Goal: Task Accomplishment & Management: Use online tool/utility

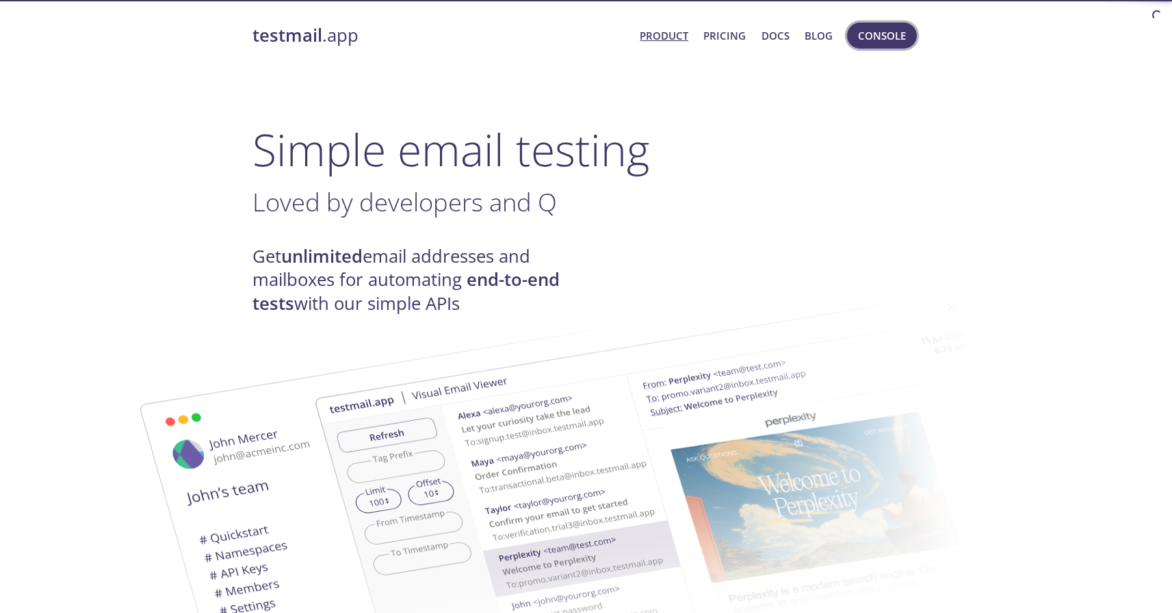
click at [881, 36] on span "Console" at bounding box center [882, 36] width 48 height 18
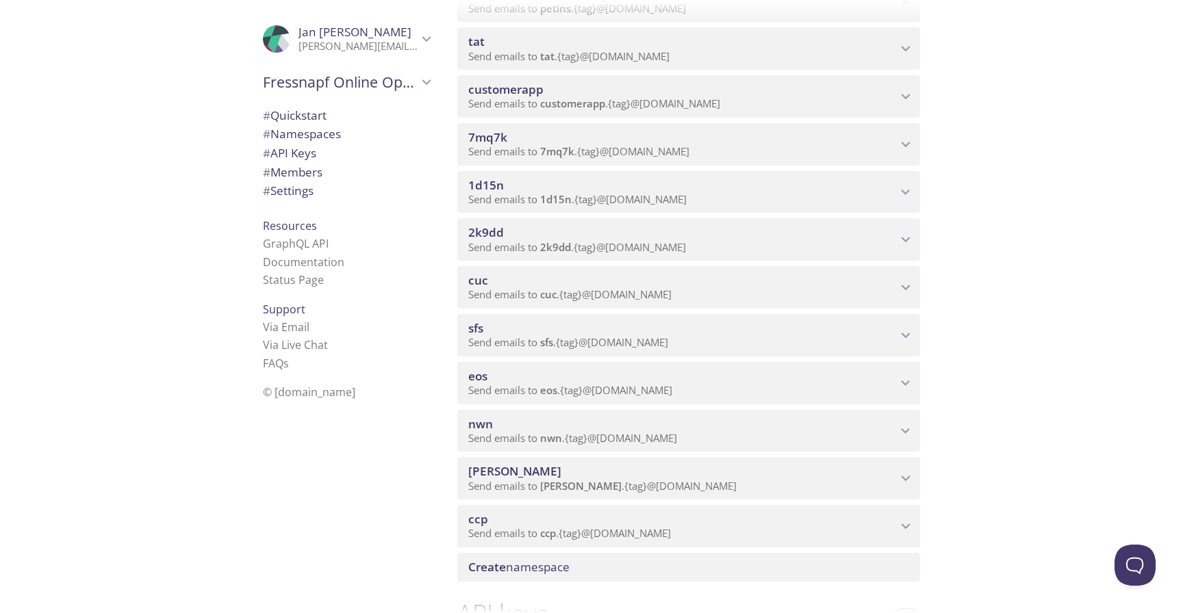
scroll to position [1274, 0]
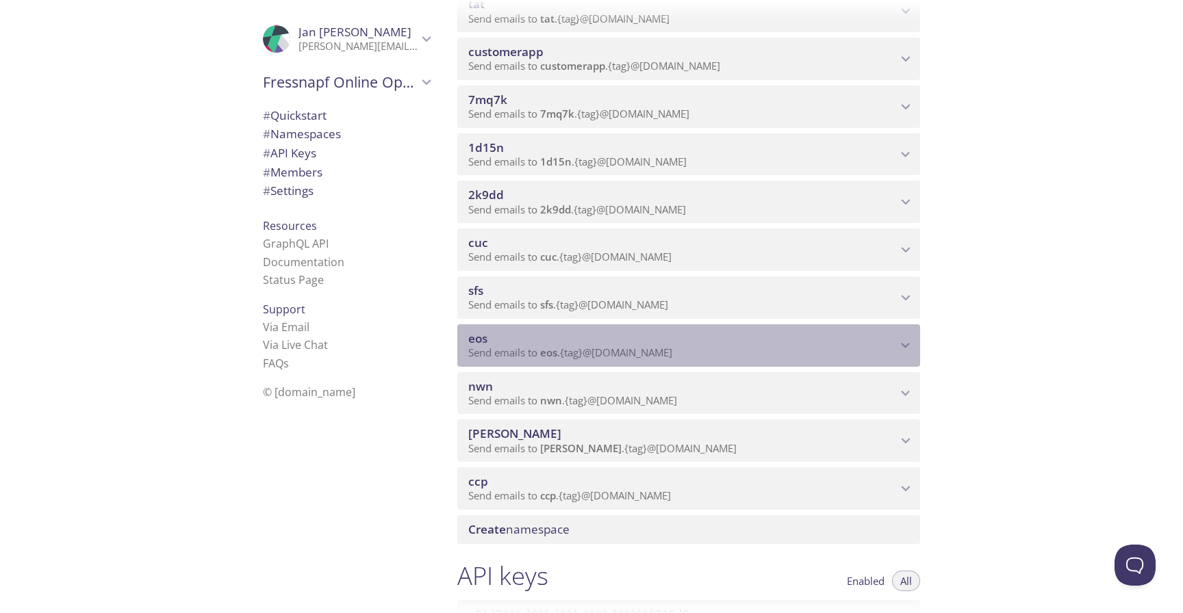
click at [494, 344] on span "eos" at bounding box center [682, 338] width 428 height 15
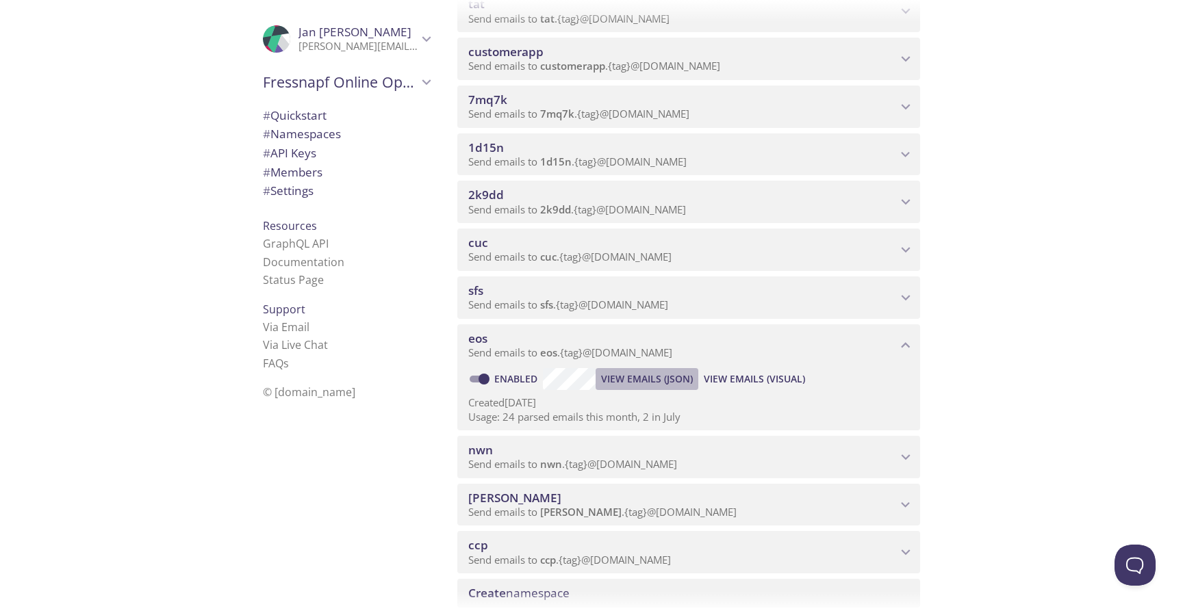
click at [674, 377] on span "View Emails (JSON)" at bounding box center [647, 379] width 92 height 16
click at [772, 372] on span "View Emails (Visual)" at bounding box center [754, 379] width 101 height 16
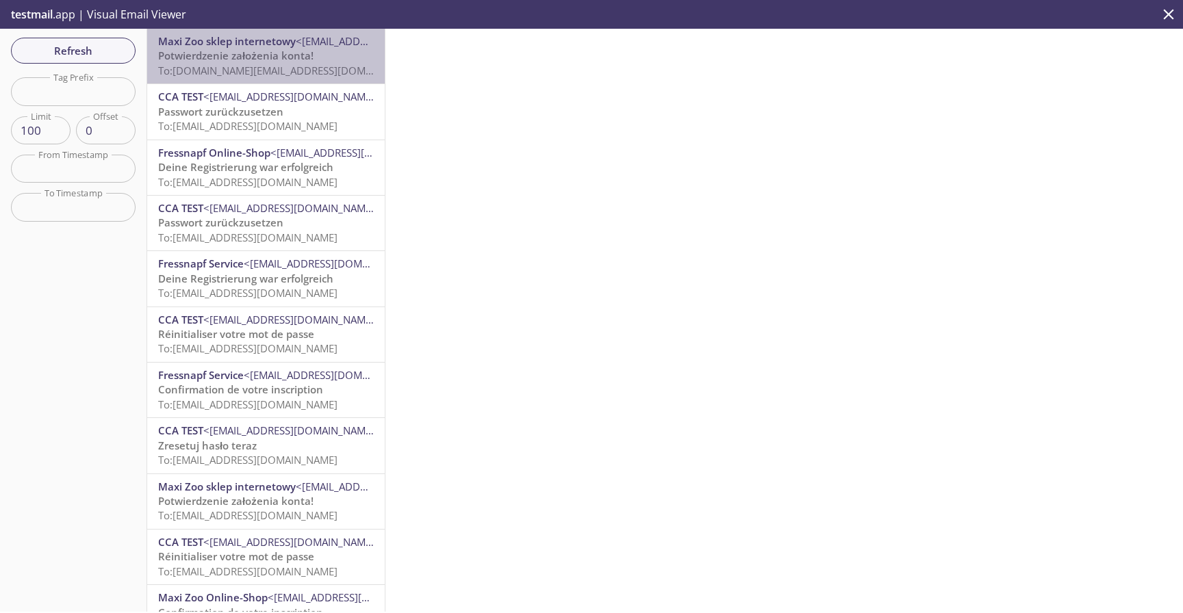
click at [311, 66] on span "To: [DOMAIN_NAME][EMAIL_ADDRESS][DOMAIN_NAME]" at bounding box center [288, 71] width 260 height 14
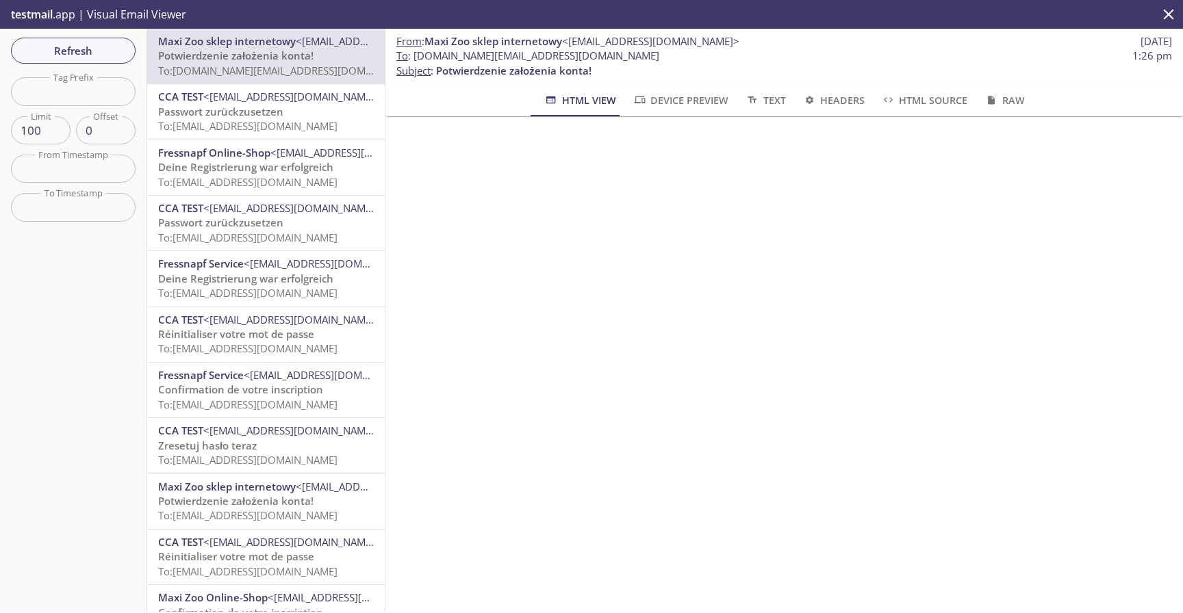
scroll to position [168, 0]
click at [259, 73] on span "To: [DOMAIN_NAME][EMAIL_ADDRESS][DOMAIN_NAME]" at bounding box center [288, 71] width 260 height 14
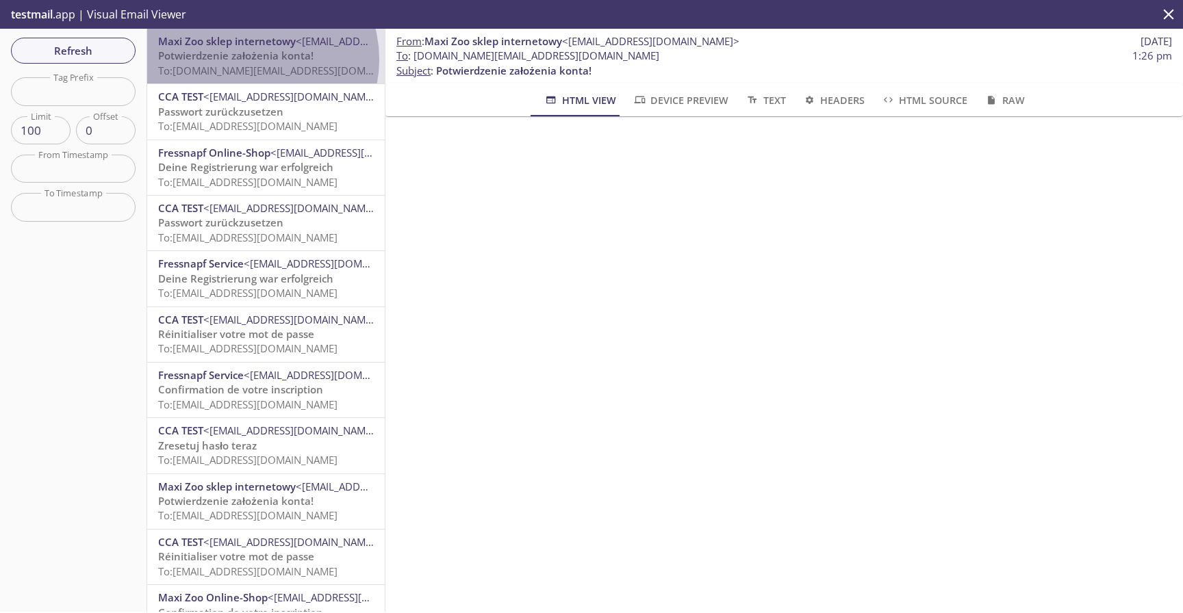
click at [252, 60] on span "Potwierdzenie założenia konta!" at bounding box center [235, 56] width 155 height 14
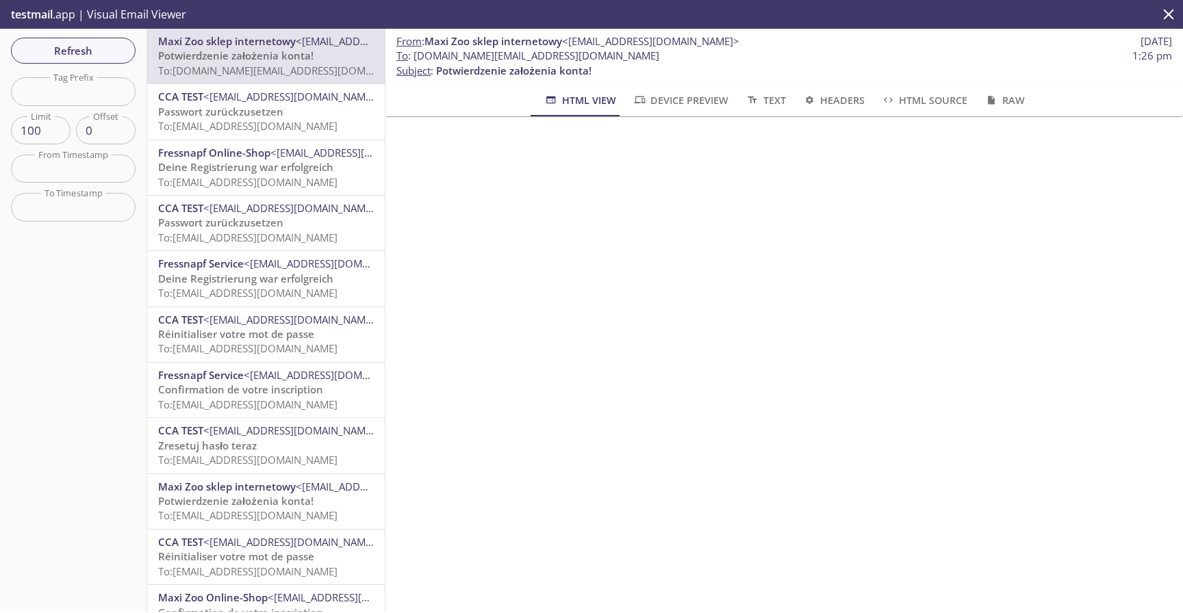
scroll to position [145, 0]
click at [304, 62] on span "Potwierdzenie założenia konta!" at bounding box center [235, 56] width 155 height 14
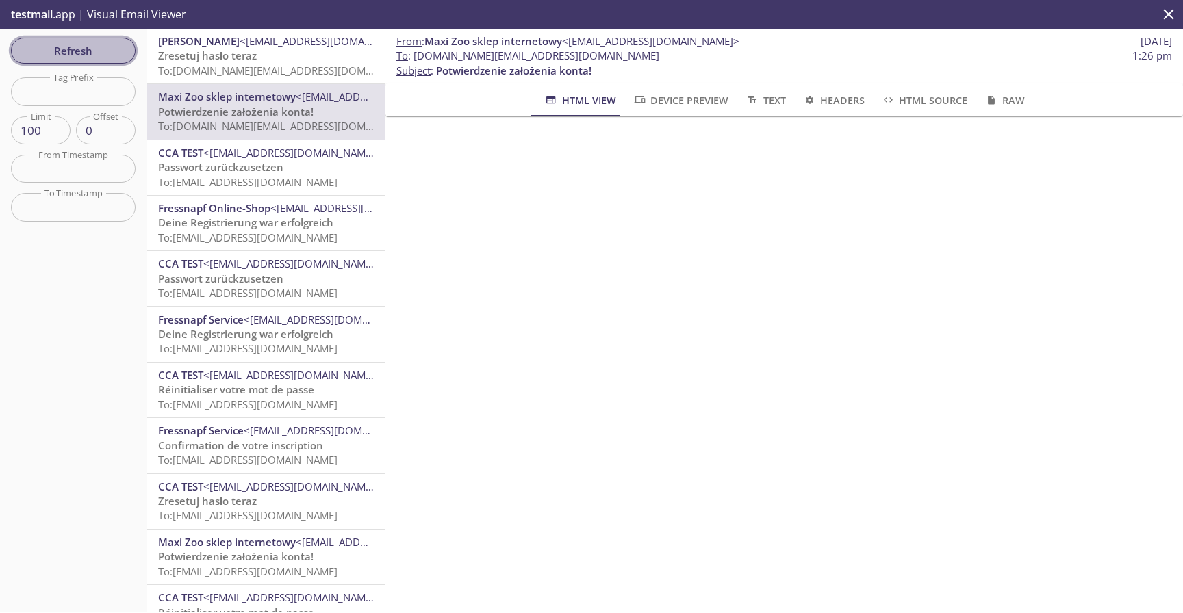
click at [115, 56] on span "Refresh" at bounding box center [73, 51] width 103 height 18
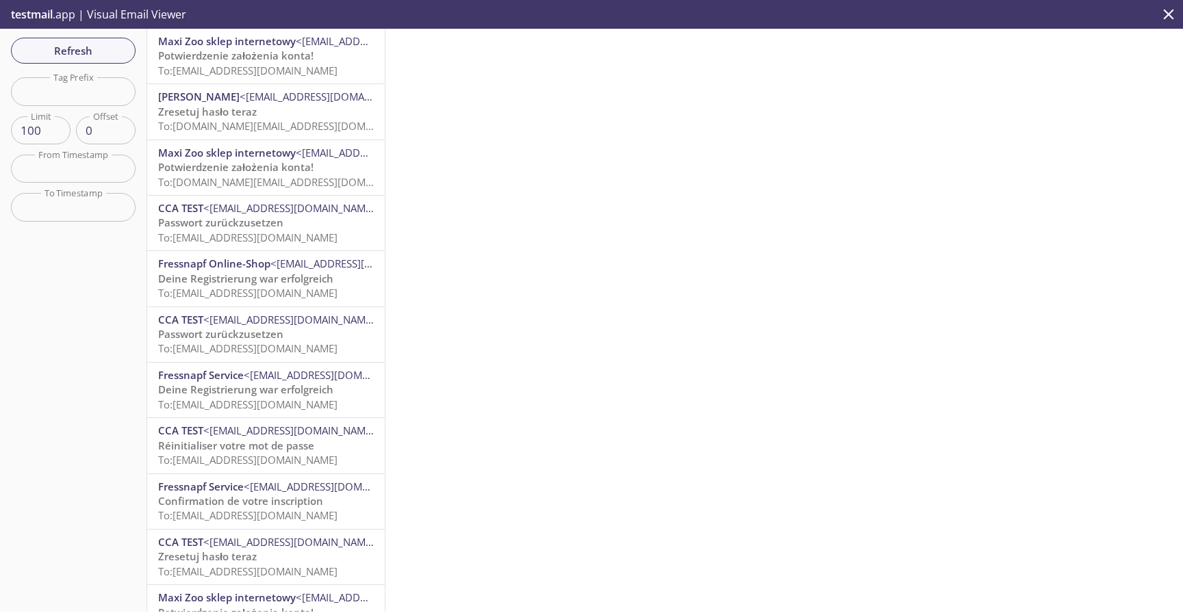
click at [205, 56] on span "Potwierdzenie założenia konta!" at bounding box center [235, 56] width 155 height 14
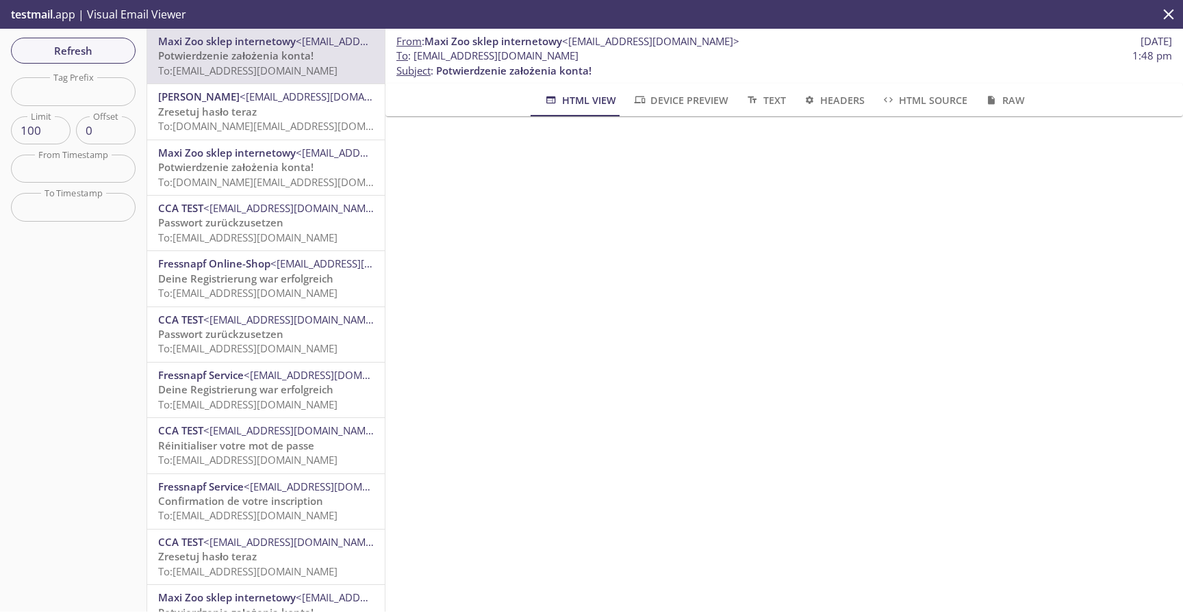
scroll to position [157, 0]
click at [96, 53] on span "Refresh" at bounding box center [73, 51] width 103 height 18
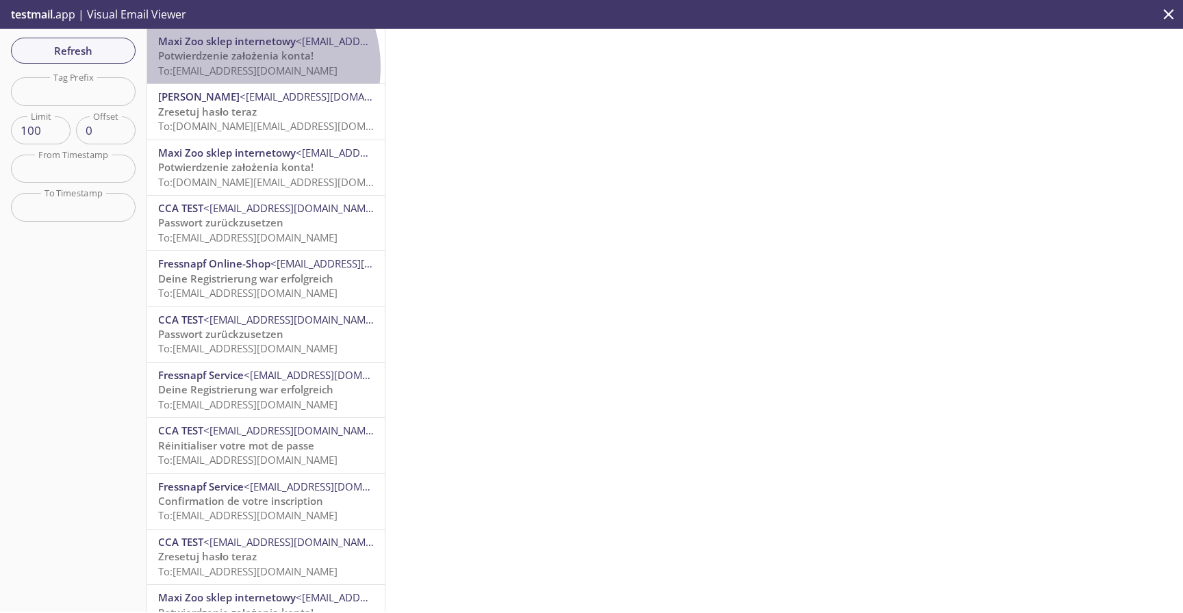
click at [242, 67] on span "To: [EMAIL_ADDRESS][DOMAIN_NAME]" at bounding box center [247, 71] width 179 height 14
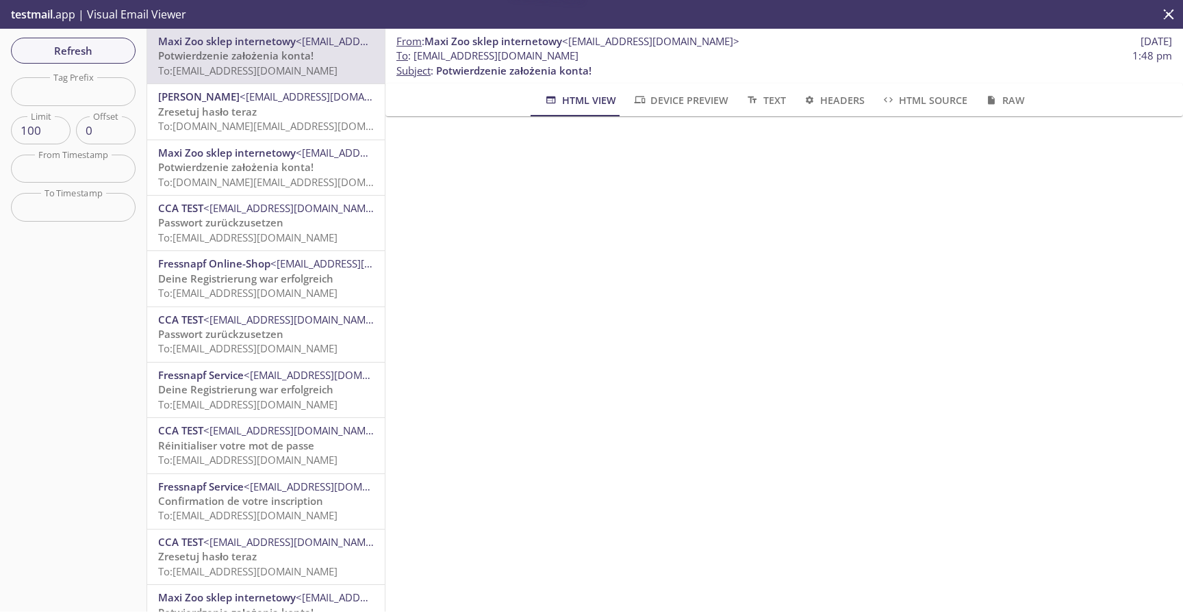
click at [245, 108] on span "Zresetuj hasło teraz" at bounding box center [207, 112] width 99 height 14
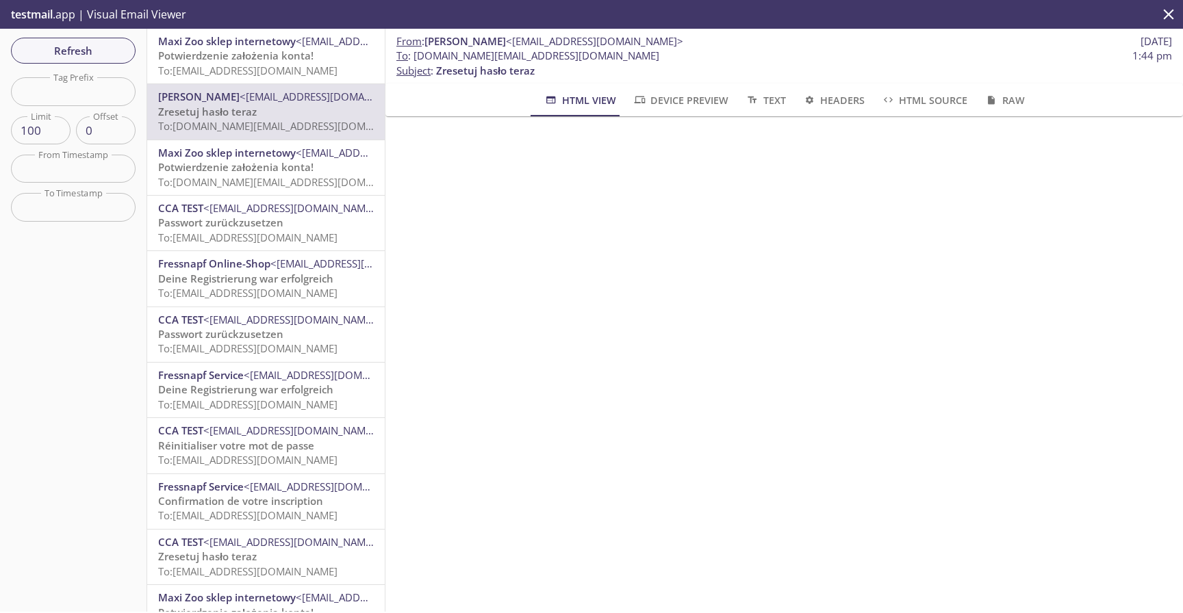
click at [271, 66] on span "To: [EMAIL_ADDRESS][DOMAIN_NAME]" at bounding box center [247, 71] width 179 height 14
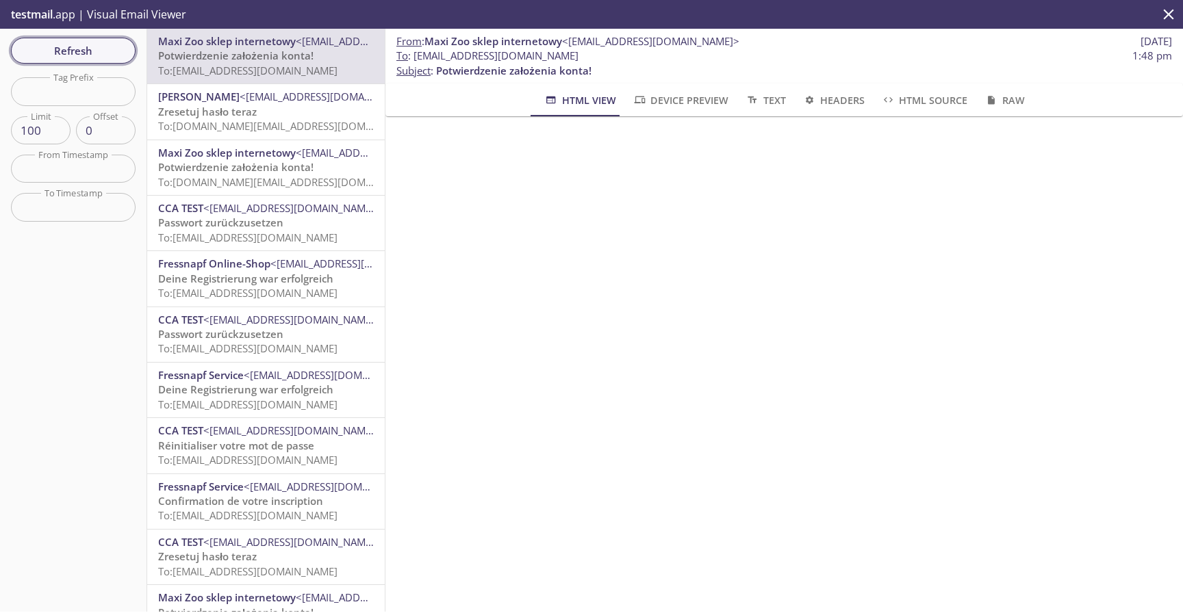
click at [77, 51] on span "Refresh" at bounding box center [73, 51] width 103 height 18
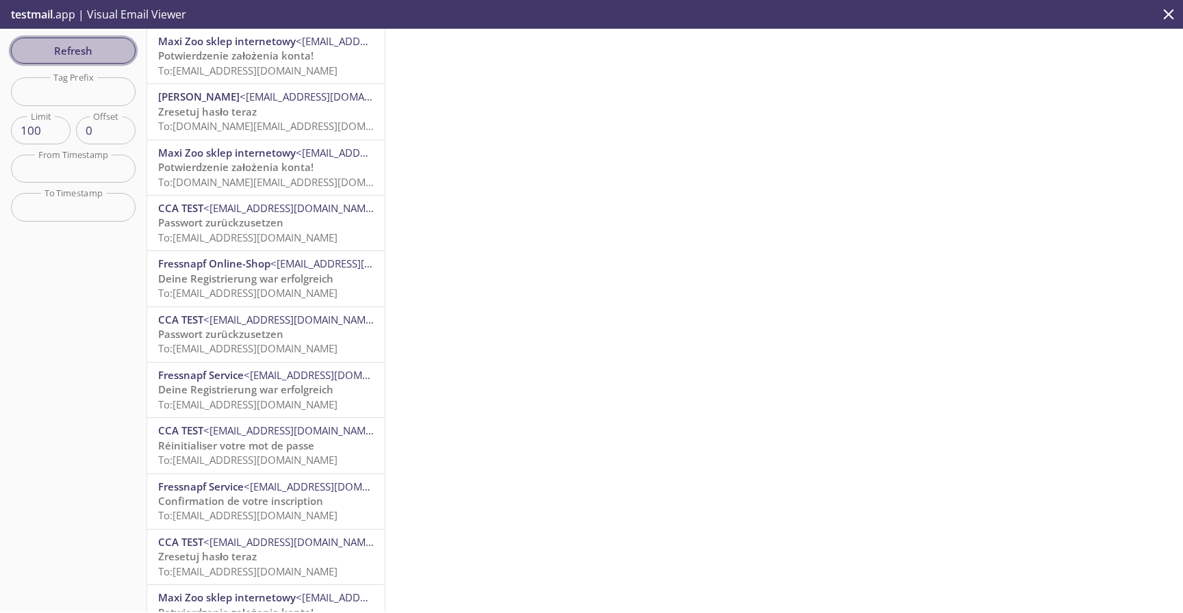
click at [77, 51] on span "Refresh" at bounding box center [73, 51] width 103 height 18
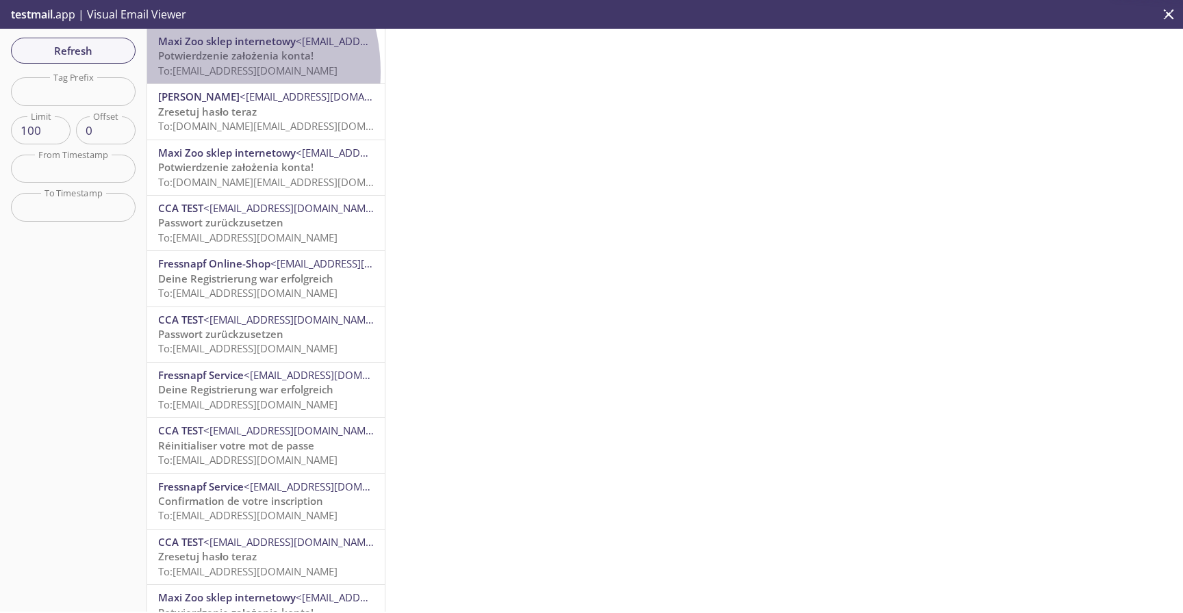
click at [195, 71] on span "To: [EMAIL_ADDRESS][DOMAIN_NAME]" at bounding box center [247, 71] width 179 height 14
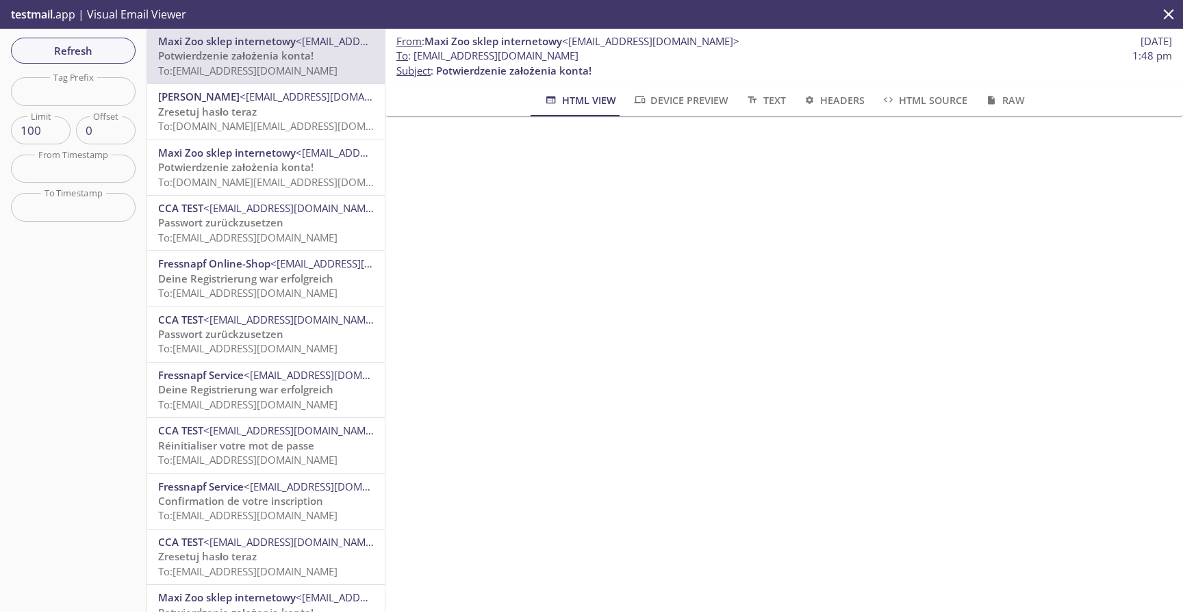
scroll to position [115, 0]
drag, startPoint x: 417, startPoint y: 58, endPoint x: 449, endPoint y: 63, distance: 31.8
click at [449, 63] on p "To : [EMAIL_ADDRESS][DOMAIN_NAME] 1:48 pm Subject : Potwierdzenie założenia kon…" at bounding box center [783, 63] width 775 height 29
click at [467, 60] on span "To : [EMAIL_ADDRESS][DOMAIN_NAME]" at bounding box center [487, 56] width 182 height 14
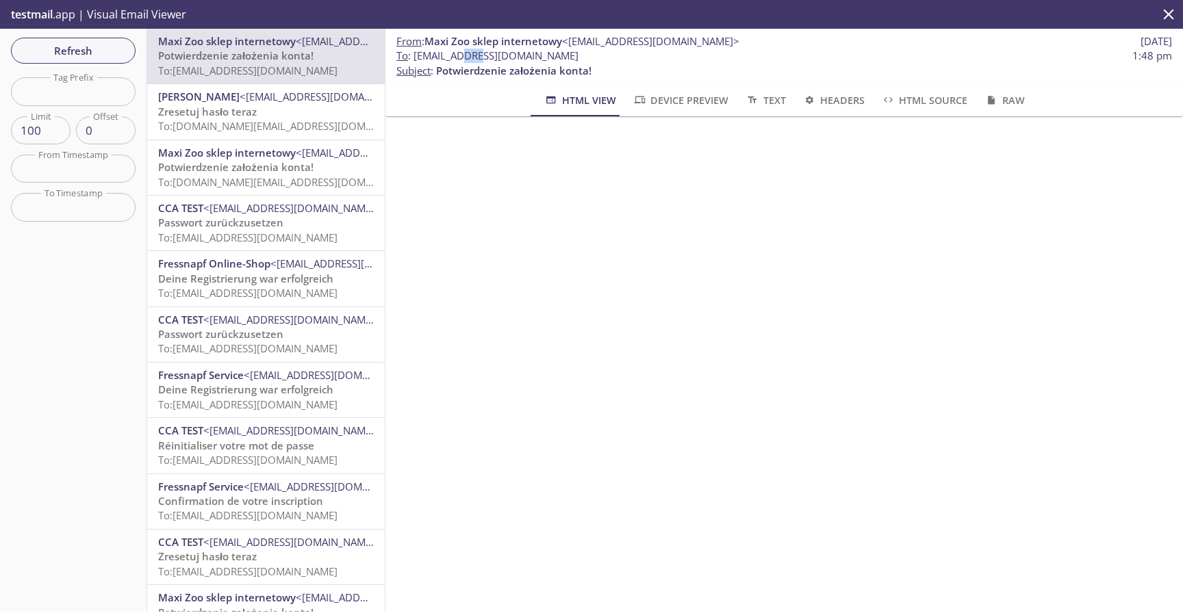
drag, startPoint x: 572, startPoint y: 54, endPoint x: 413, endPoint y: 54, distance: 159.5
click at [413, 54] on span "To : [EMAIL_ADDRESS][DOMAIN_NAME] 1:48 pm" at bounding box center [783, 56] width 775 height 14
click at [69, 49] on span "Refresh" at bounding box center [73, 51] width 103 height 18
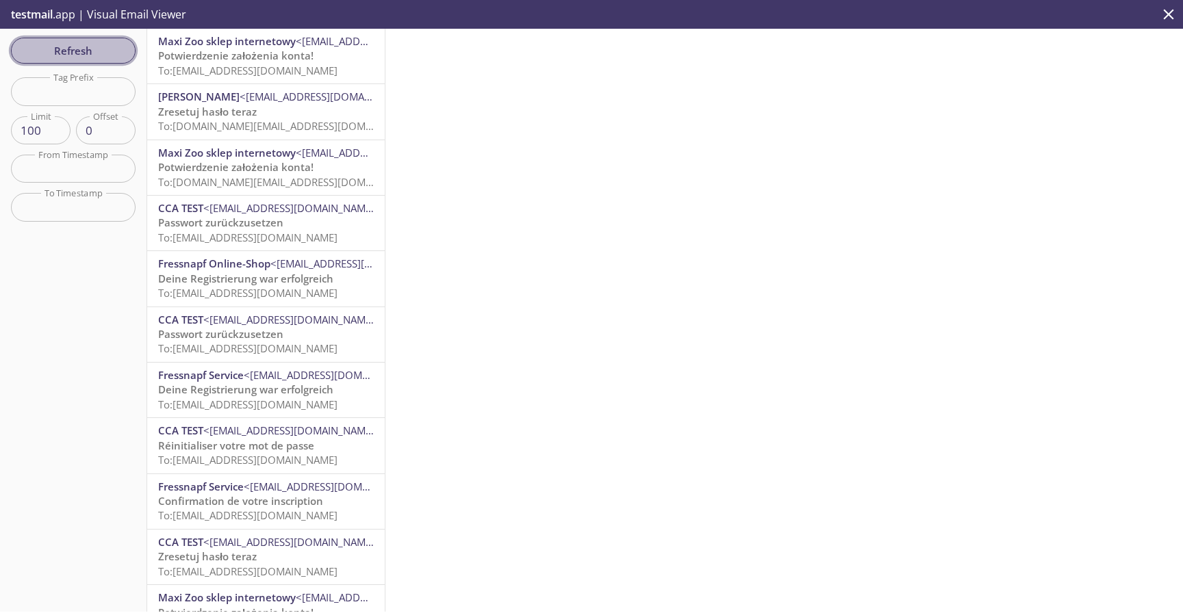
click at [69, 49] on span "Refresh" at bounding box center [73, 51] width 103 height 18
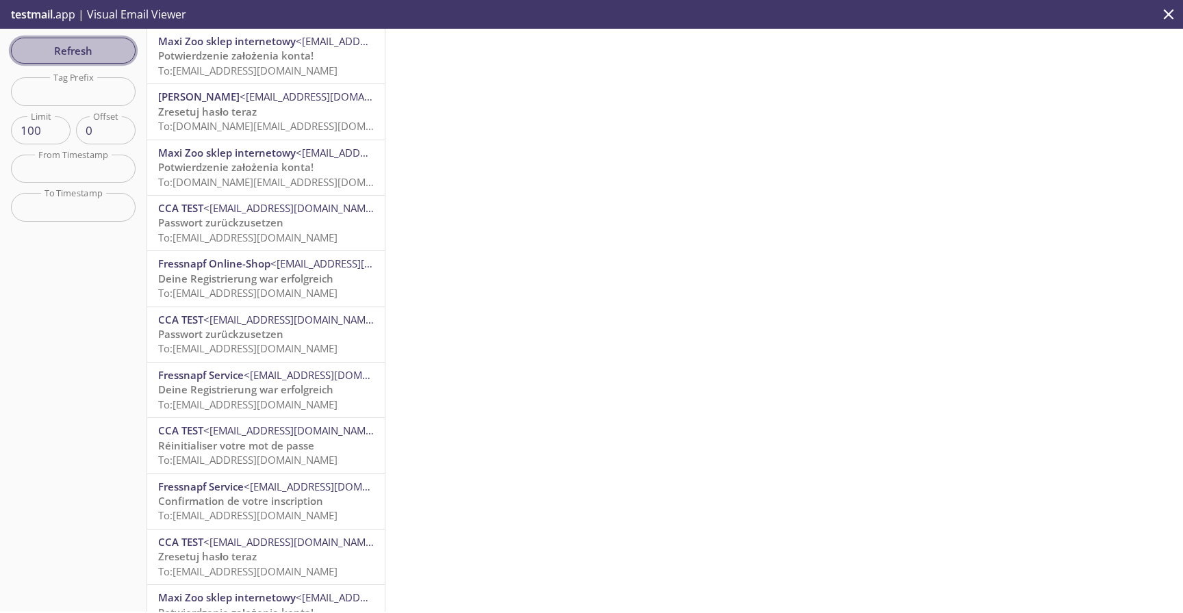
click at [69, 49] on span "Refresh" at bounding box center [73, 51] width 103 height 18
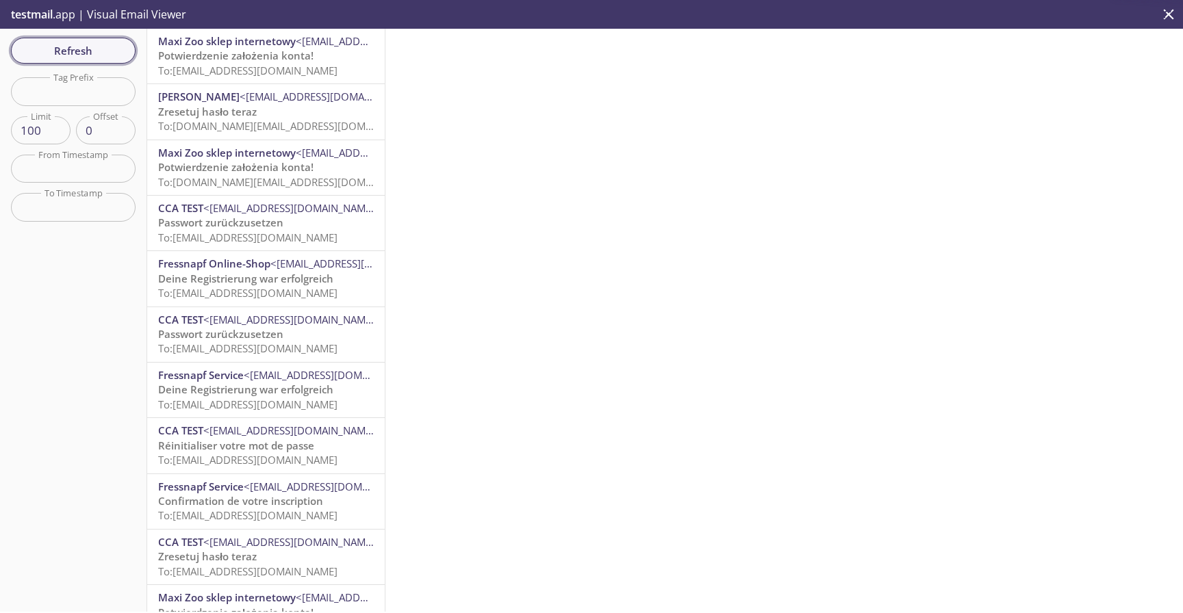
click at [86, 55] on span "Refresh" at bounding box center [73, 51] width 103 height 18
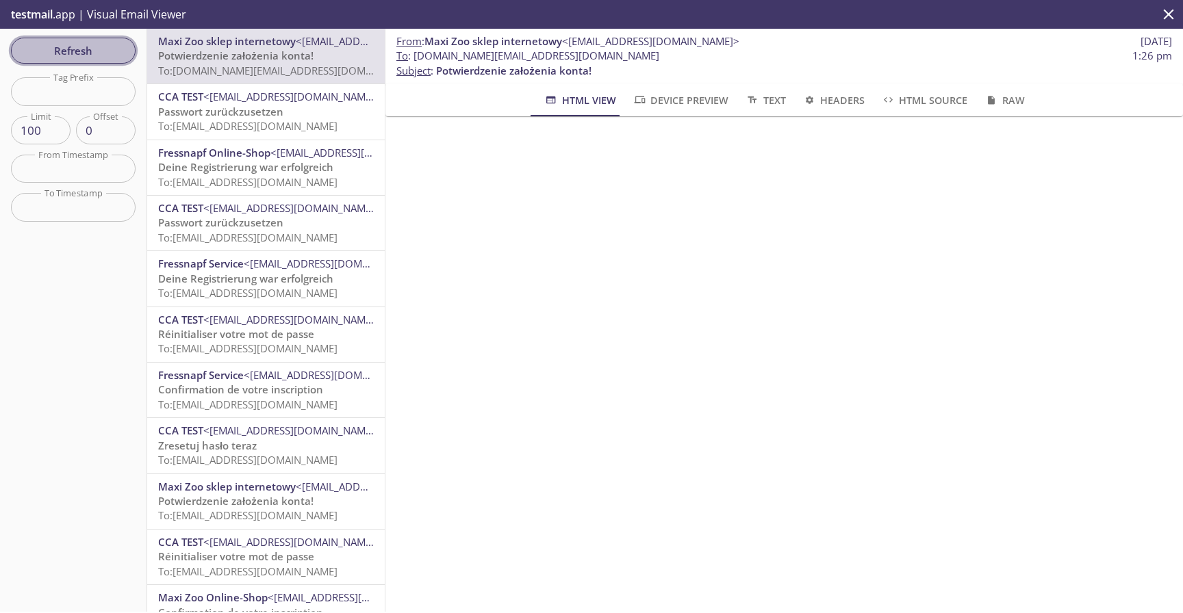
click at [99, 41] on button "Refresh" at bounding box center [73, 51] width 125 height 26
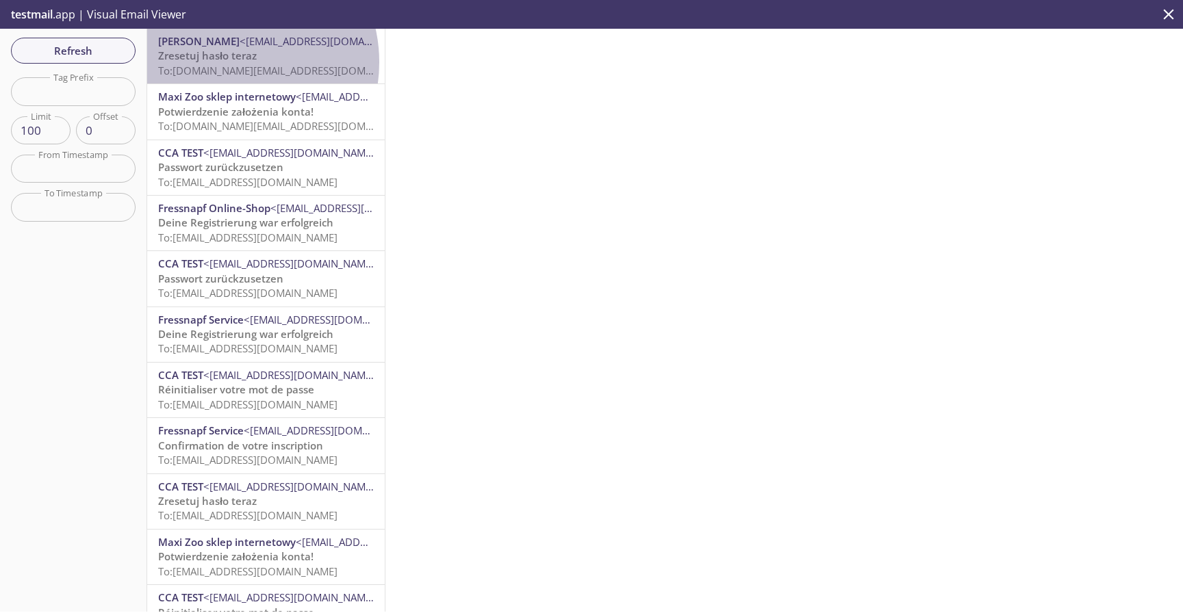
click at [226, 62] on span "Zresetuj hasło teraz" at bounding box center [207, 56] width 99 height 14
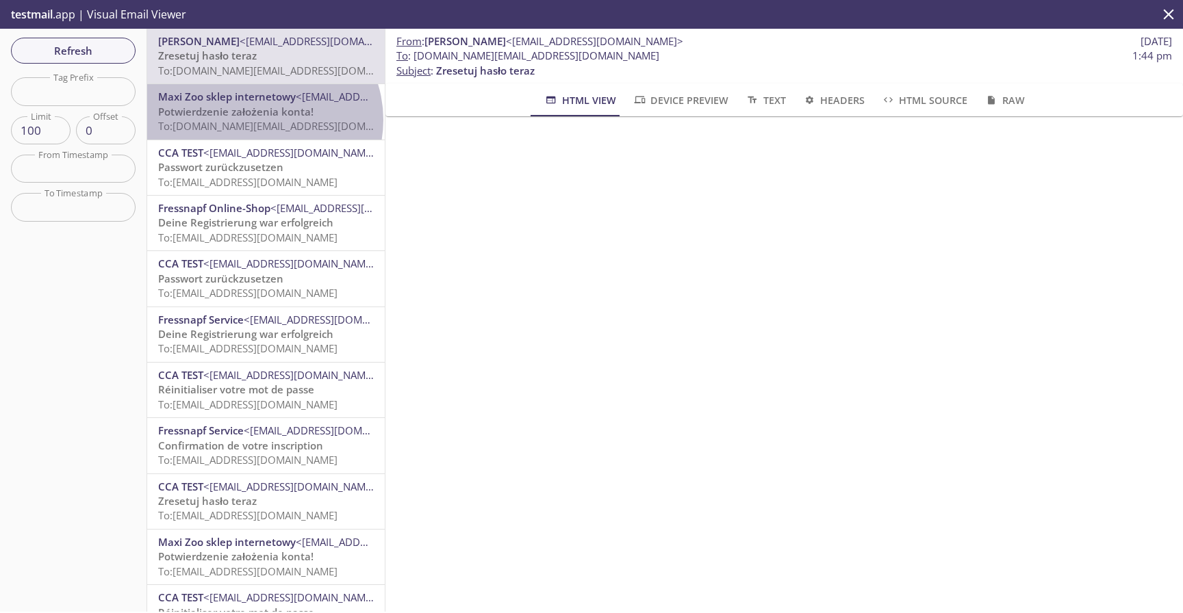
click at [262, 120] on span "To: [DOMAIN_NAME][EMAIL_ADDRESS][DOMAIN_NAME]" at bounding box center [288, 126] width 260 height 14
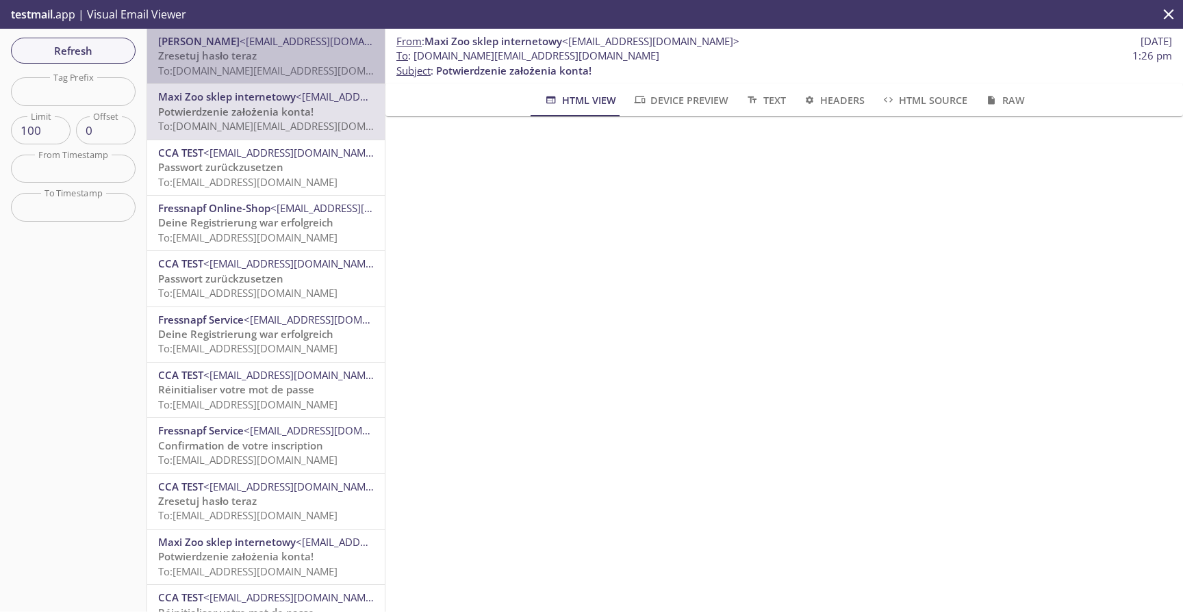
click at [315, 72] on span "To: [DOMAIN_NAME][EMAIL_ADDRESS][DOMAIN_NAME]" at bounding box center [288, 71] width 260 height 14
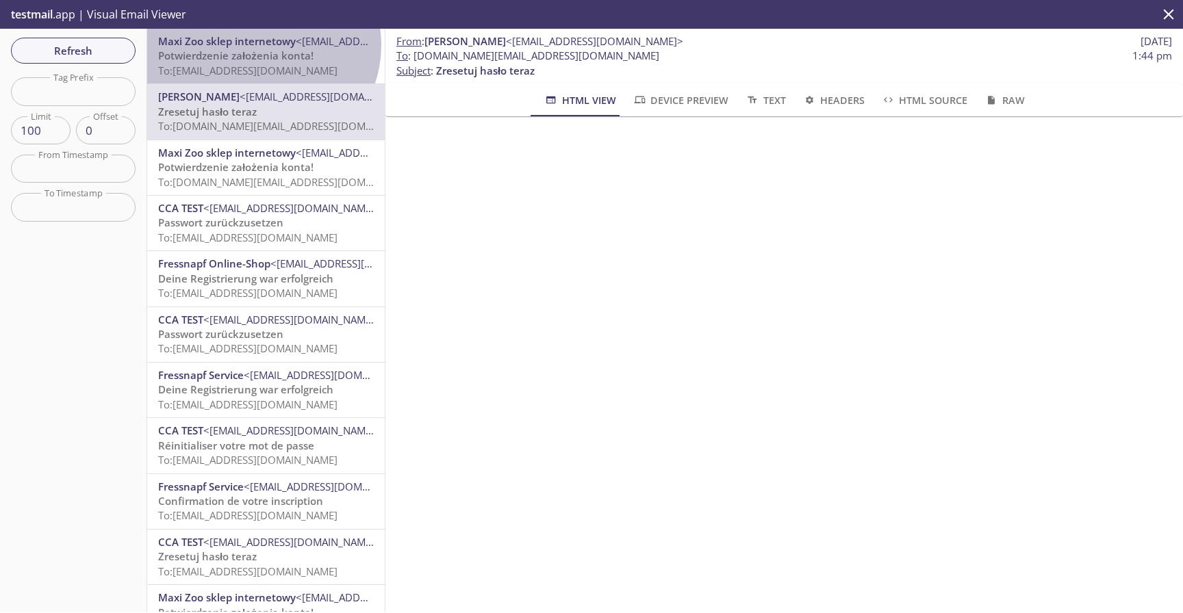
click at [261, 45] on span "Maxi Zoo sklep internetowy" at bounding box center [227, 41] width 138 height 14
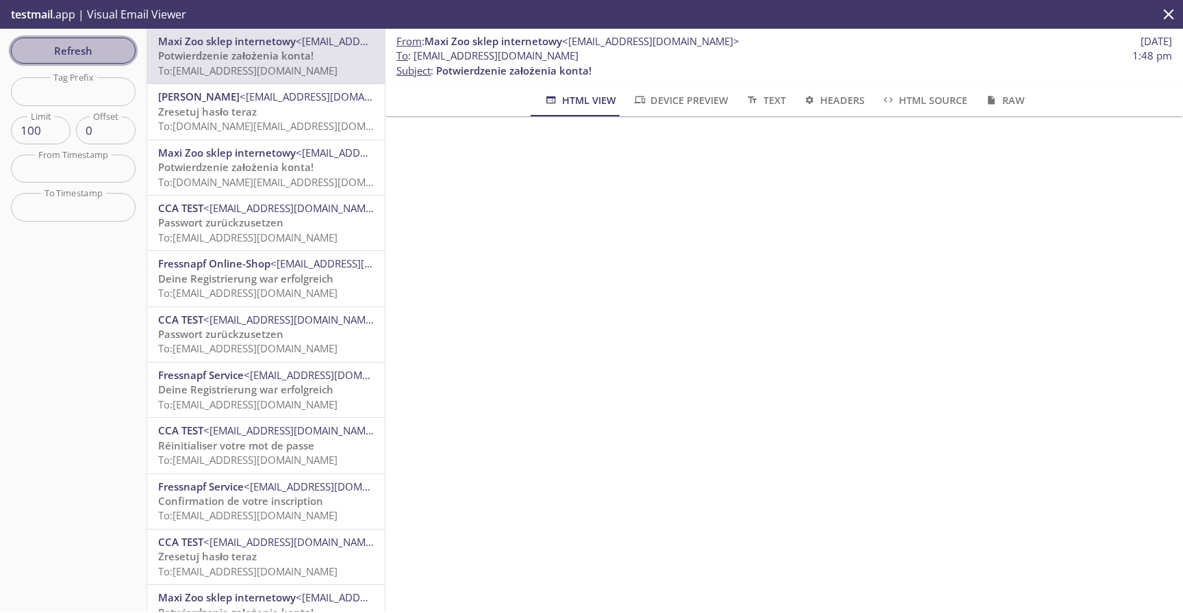
click at [103, 57] on span "Refresh" at bounding box center [73, 51] width 103 height 18
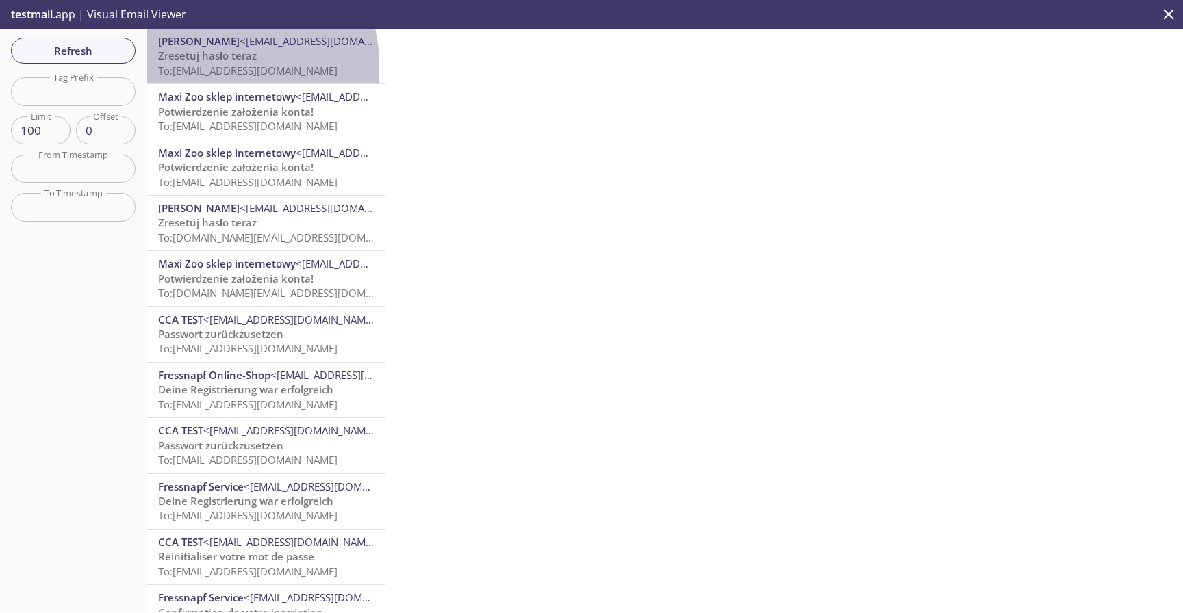
click at [201, 66] on span "To: EOS.test.pl3@inbox.testmail.app" at bounding box center [247, 71] width 179 height 14
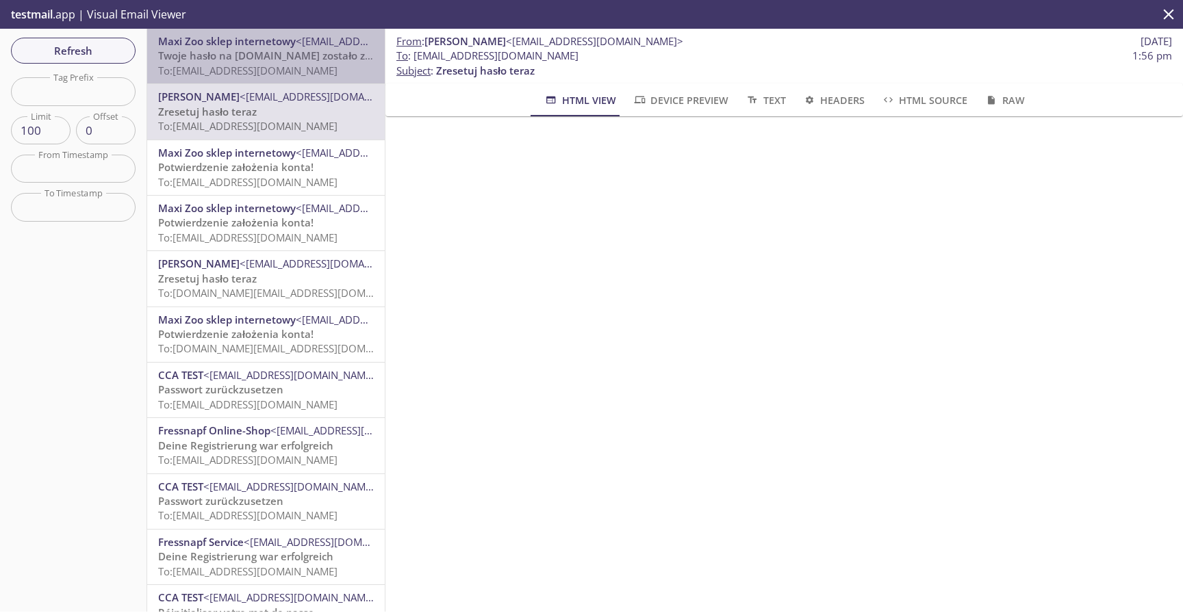
click at [311, 72] on span "To: Eos.test.pl3@inbox.testmail.app" at bounding box center [247, 71] width 179 height 14
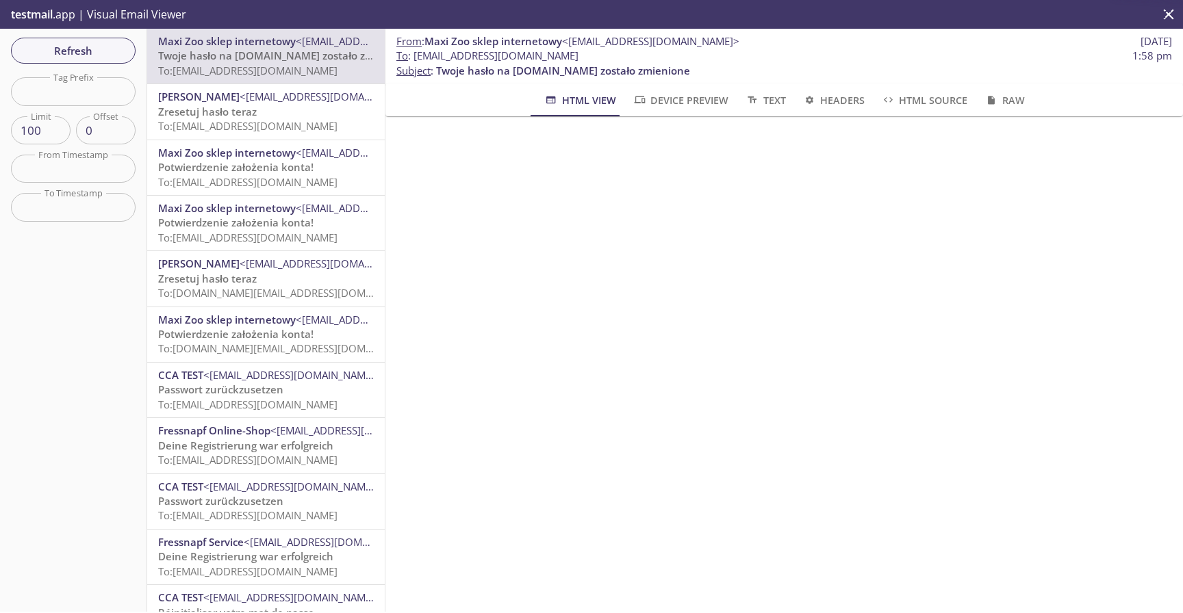
click at [312, 121] on span "To: EOS.test.pl3@inbox.testmail.app" at bounding box center [247, 126] width 179 height 14
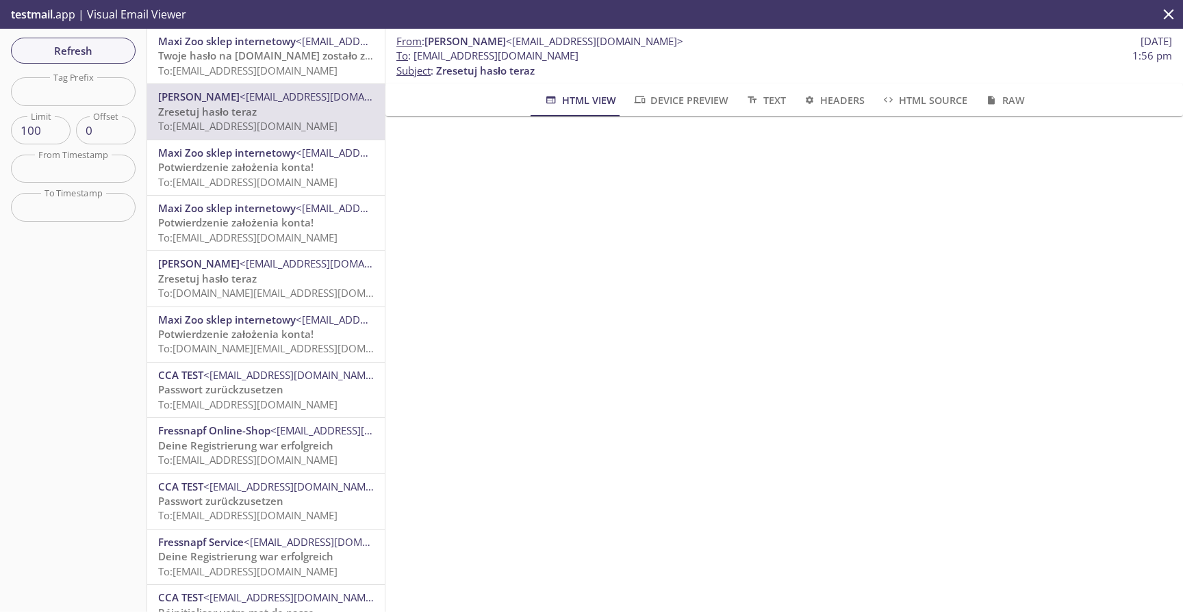
click at [296, 157] on span "<[EMAIL_ADDRESS][DOMAIN_NAME]>" at bounding box center [384, 153] width 177 height 14
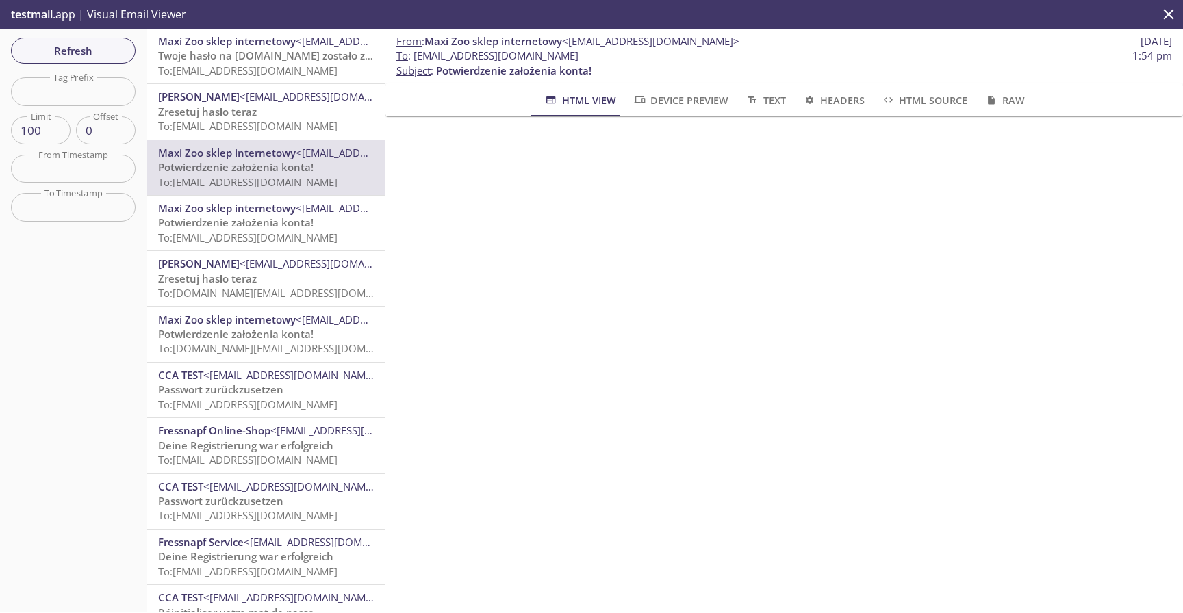
click at [712, 98] on span "Device Preview" at bounding box center [680, 100] width 96 height 17
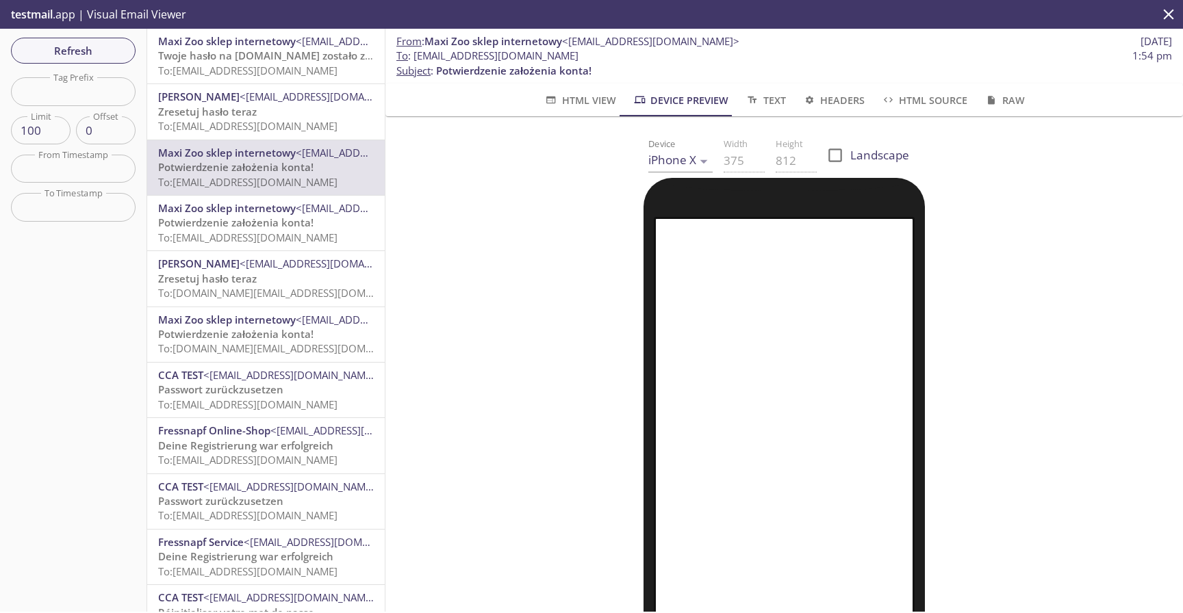
click at [596, 98] on span "HTML View" at bounding box center [579, 100] width 72 height 17
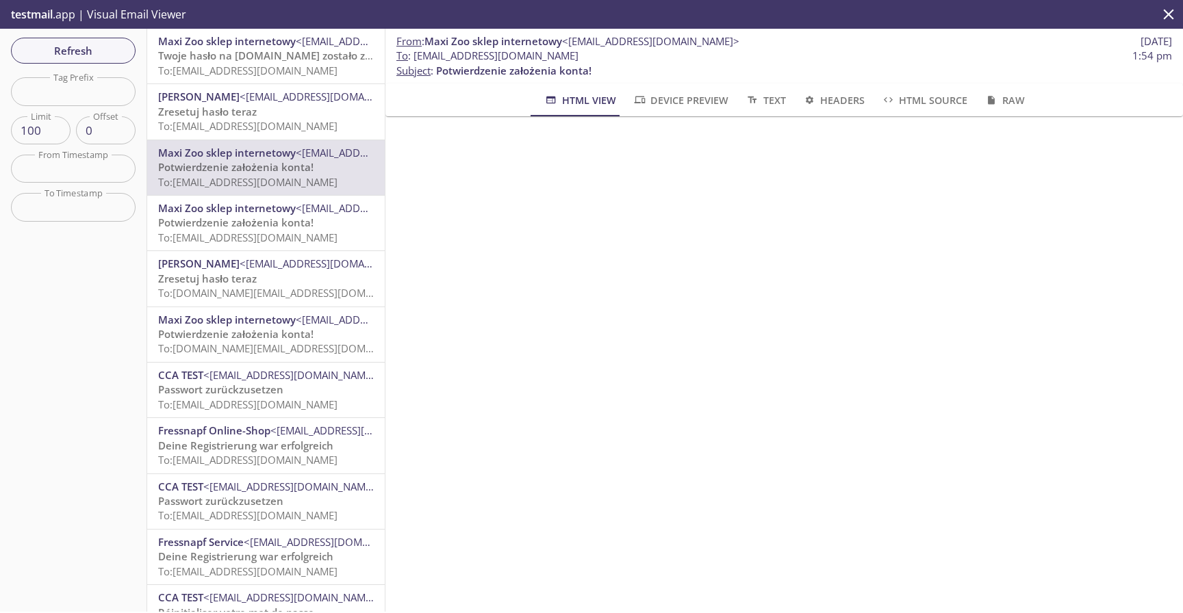
click at [996, 101] on span "Raw" at bounding box center [1003, 100] width 40 height 17
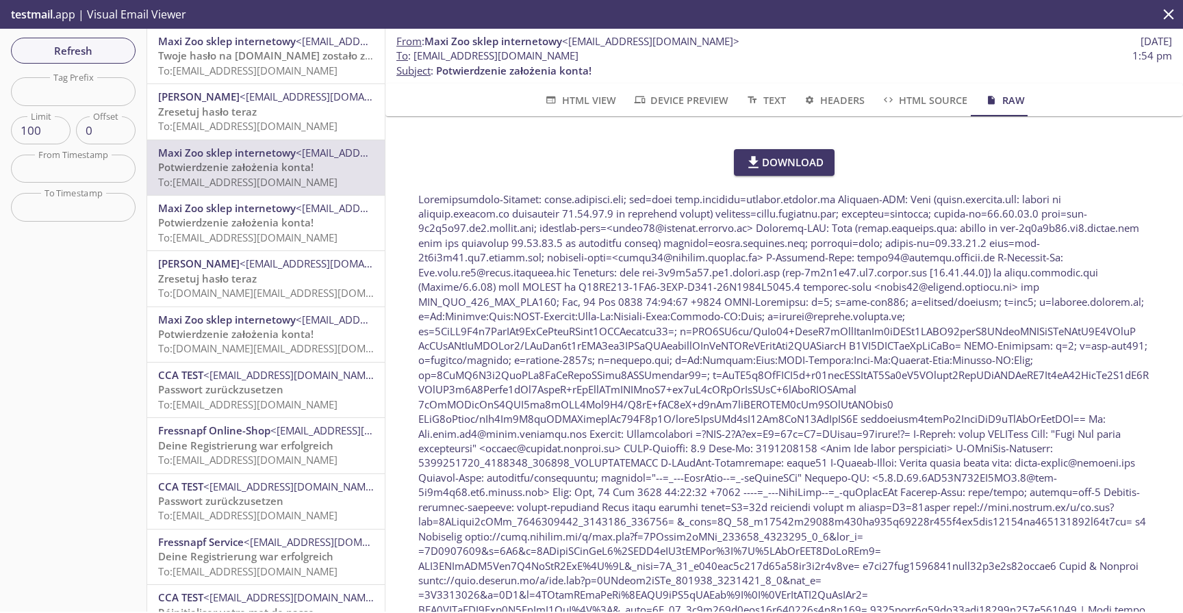
click at [799, 167] on span "Download" at bounding box center [784, 162] width 79 height 18
